Goal: Task Accomplishment & Management: Use online tool/utility

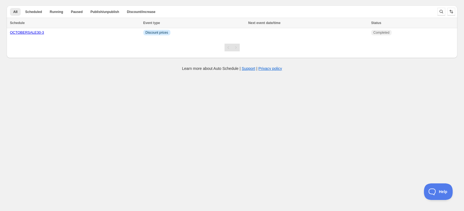
click at [67, 36] on td "OCTOBERSALE30-3" at bounding box center [74, 32] width 135 height 9
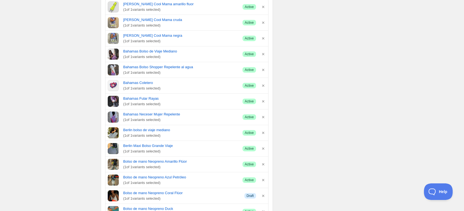
scroll to position [190, 0]
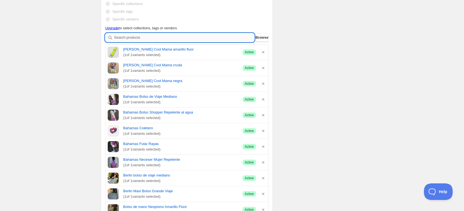
click at [178, 39] on input "search" at bounding box center [184, 37] width 140 height 9
type input "c"
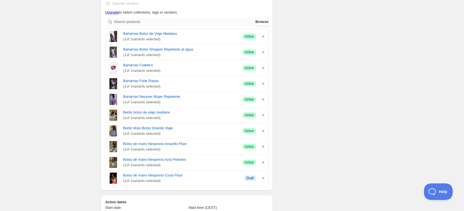
scroll to position [208, 0]
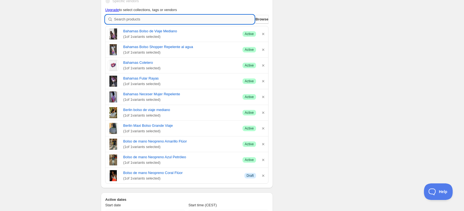
click at [141, 18] on input "search" at bounding box center [184, 19] width 140 height 9
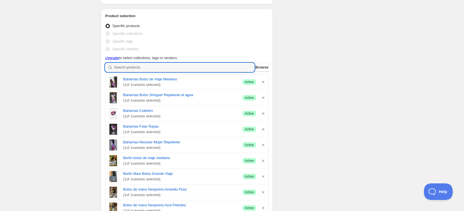
scroll to position [157, 0]
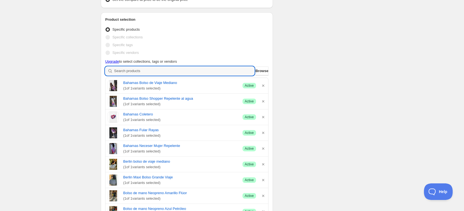
type input "c"
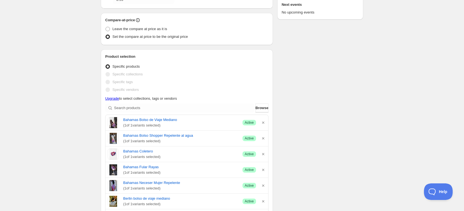
scroll to position [194, 0]
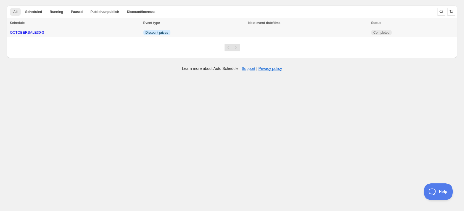
click at [25, 32] on link "OCTOBERSALE30-3" at bounding box center [27, 32] width 34 height 4
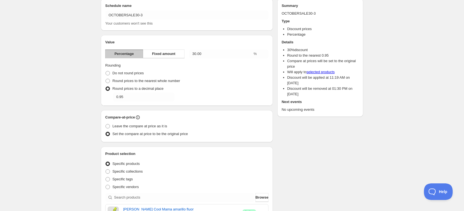
scroll to position [24, 0]
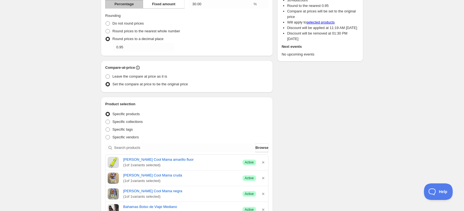
scroll to position [73, 0]
click at [109, 129] on span at bounding box center [107, 128] width 4 height 4
click at [106, 127] on input "Specific tags" at bounding box center [105, 126] width 0 height 0
radio input "true"
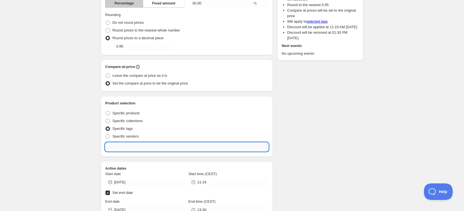
click at [144, 148] on input "text" at bounding box center [186, 146] width 163 height 9
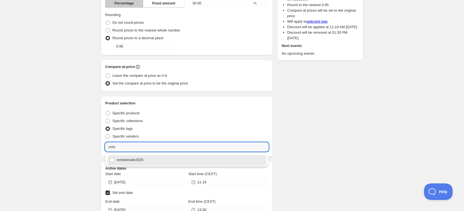
click at [115, 158] on div "octobersale2025" at bounding box center [187, 160] width 154 height 8
type input "octobersale2025"
checkbox input "true"
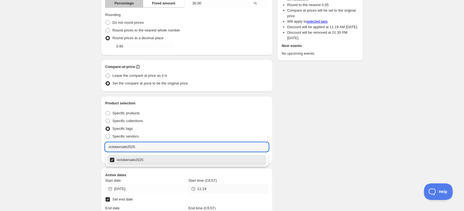
type input "octobersale2025"
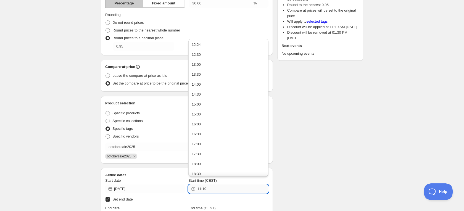
click at [215, 191] on input "11:19" at bounding box center [232, 188] width 71 height 9
click at [200, 189] on input "11:19" at bounding box center [232, 188] width 71 height 9
click at [219, 190] on input "12:19" at bounding box center [232, 188] width 71 height 9
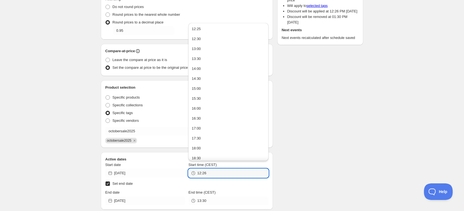
scroll to position [92, 0]
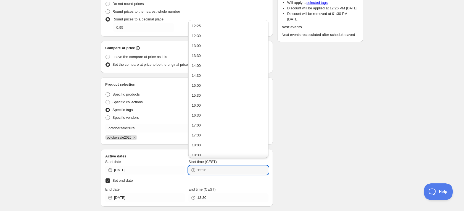
type input "12:26"
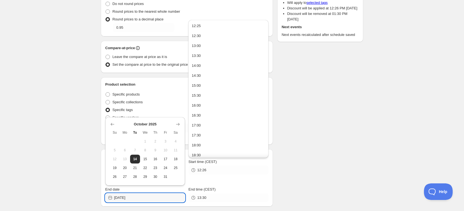
click at [167, 198] on input "2025-10-14" at bounding box center [149, 197] width 71 height 9
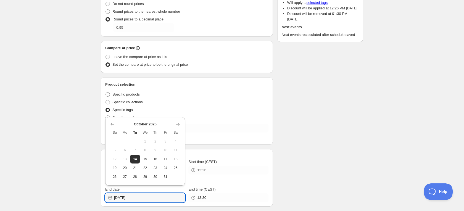
click at [164, 177] on span "31" at bounding box center [166, 176] width 6 height 4
type input "2025-10-31"
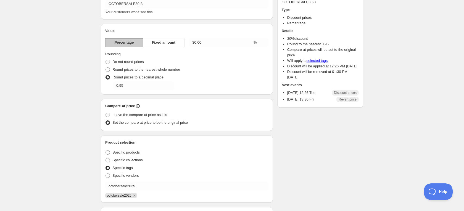
scroll to position [33, 0]
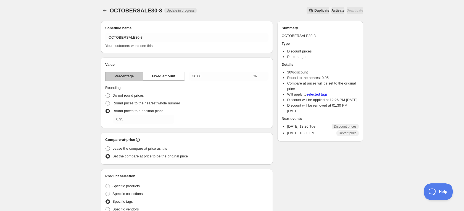
click at [331, 12] on span "Activate" at bounding box center [337, 10] width 13 height 4
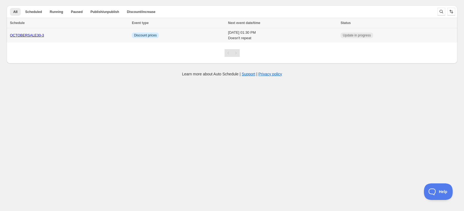
click at [93, 33] on div "OCTOBERSALE30-3" at bounding box center [69, 36] width 118 height 6
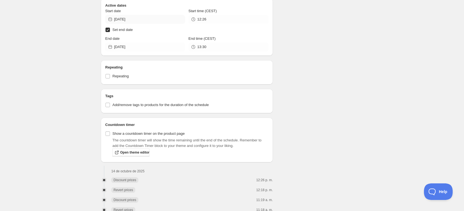
scroll to position [262, 0]
